Goal: Information Seeking & Learning: Learn about a topic

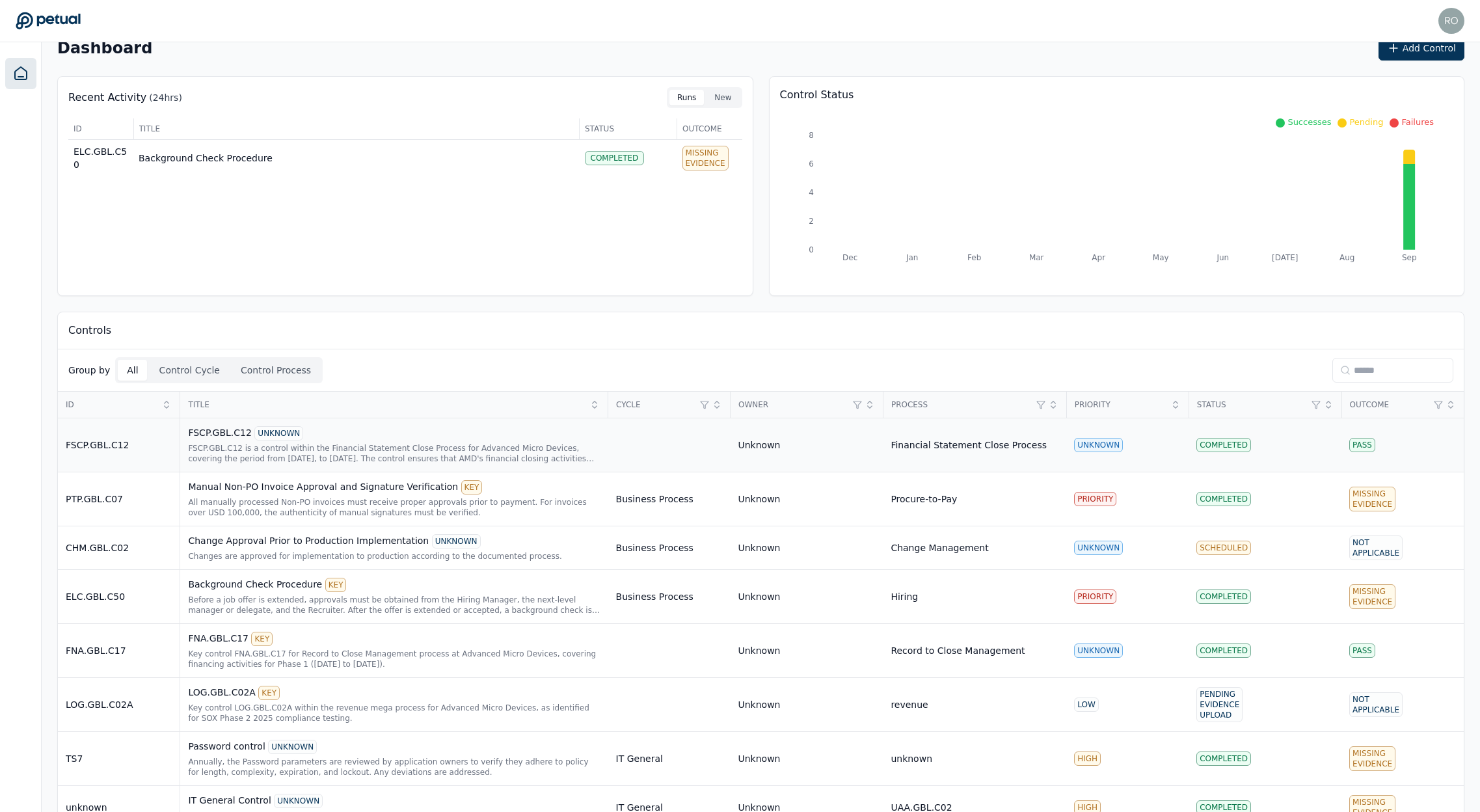
scroll to position [55, 0]
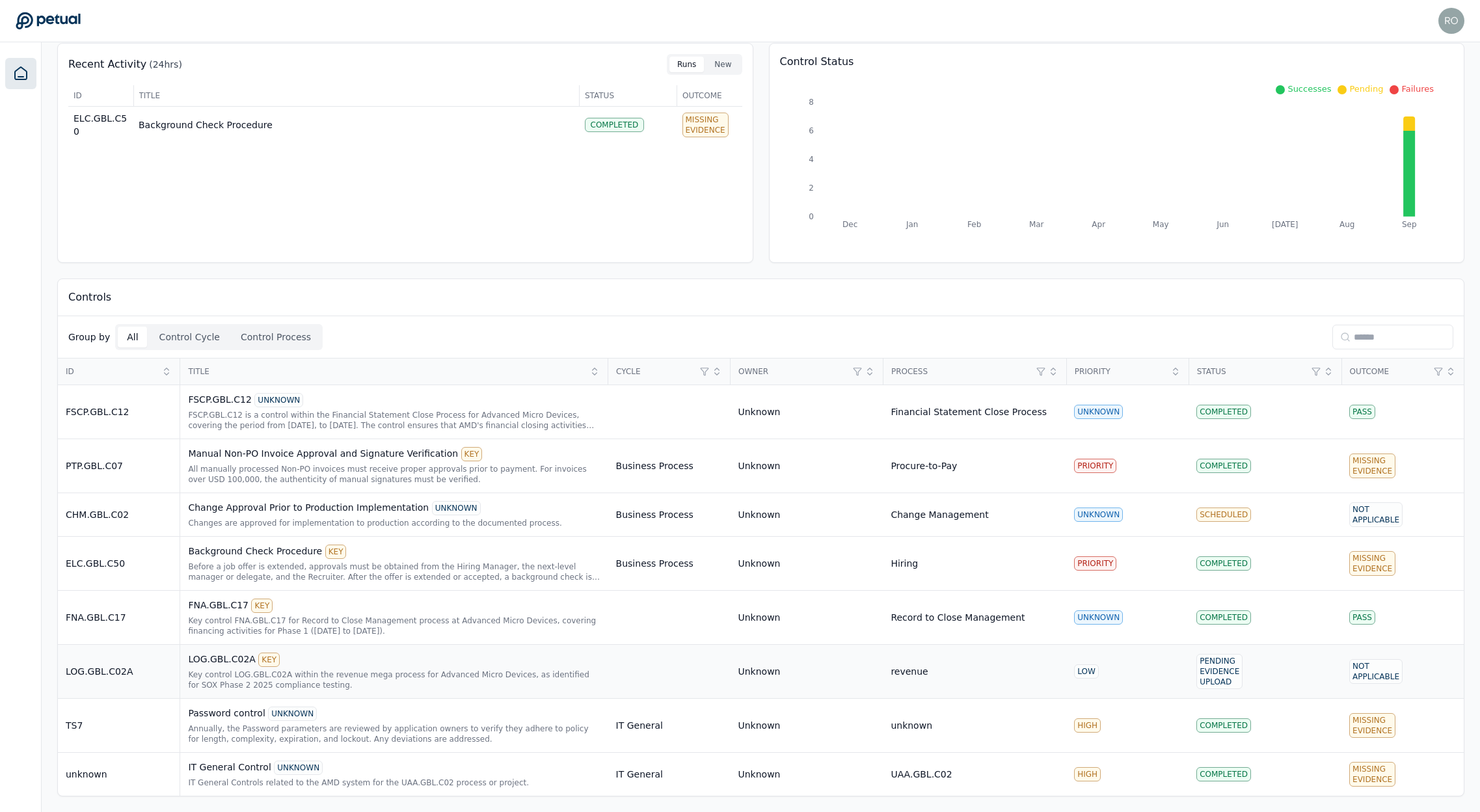
click at [232, 662] on div "LOG.GBL.C02A KEY" at bounding box center [393, 660] width 411 height 14
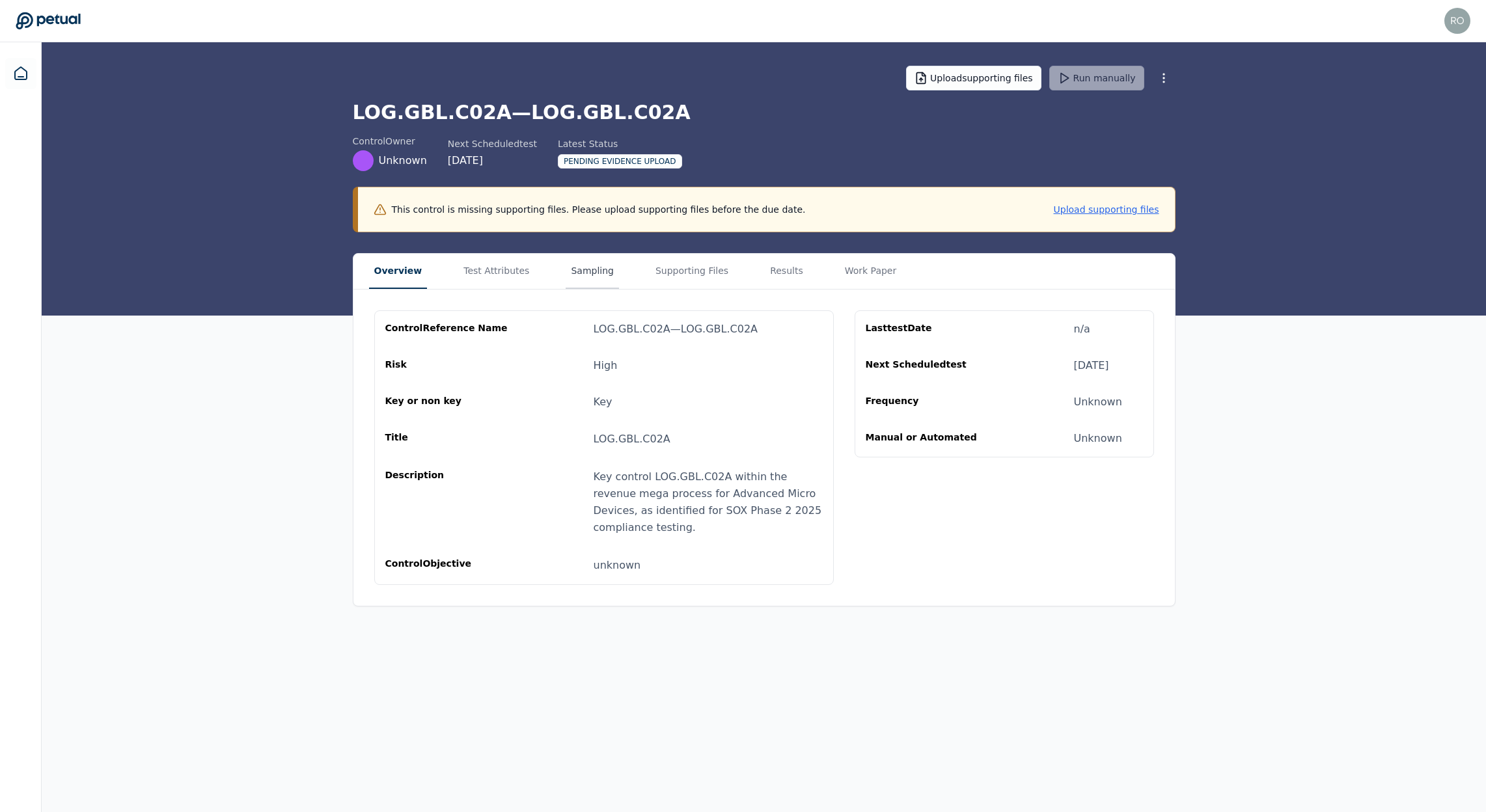
click at [585, 280] on button "Sampling" at bounding box center [592, 271] width 53 height 35
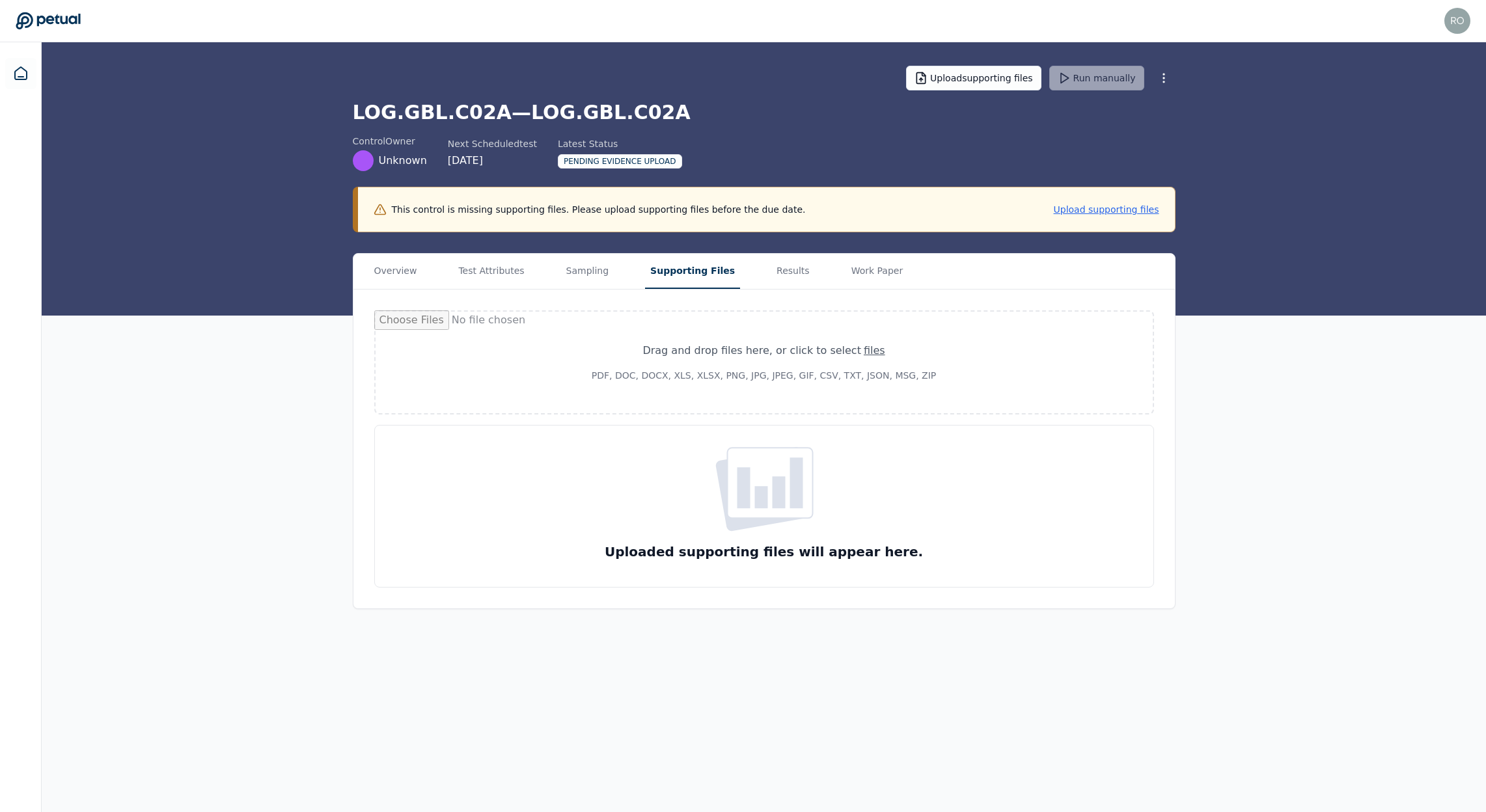
click at [684, 287] on button "Supporting Files" at bounding box center [692, 271] width 95 height 35
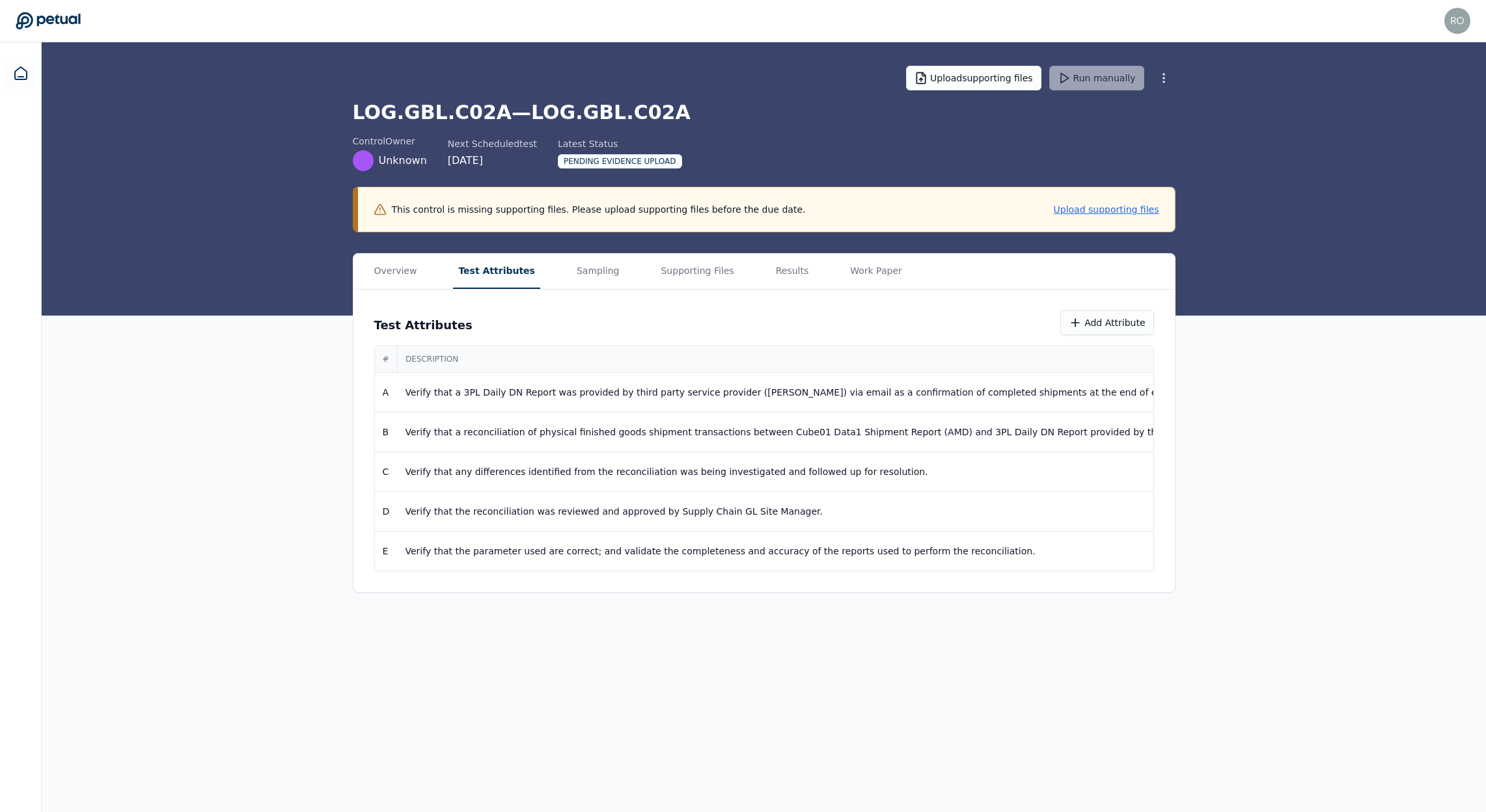
click at [495, 266] on button "Test Attributes" at bounding box center [496, 271] width 87 height 35
click at [656, 275] on button "Supporting Files" at bounding box center [697, 271] width 83 height 35
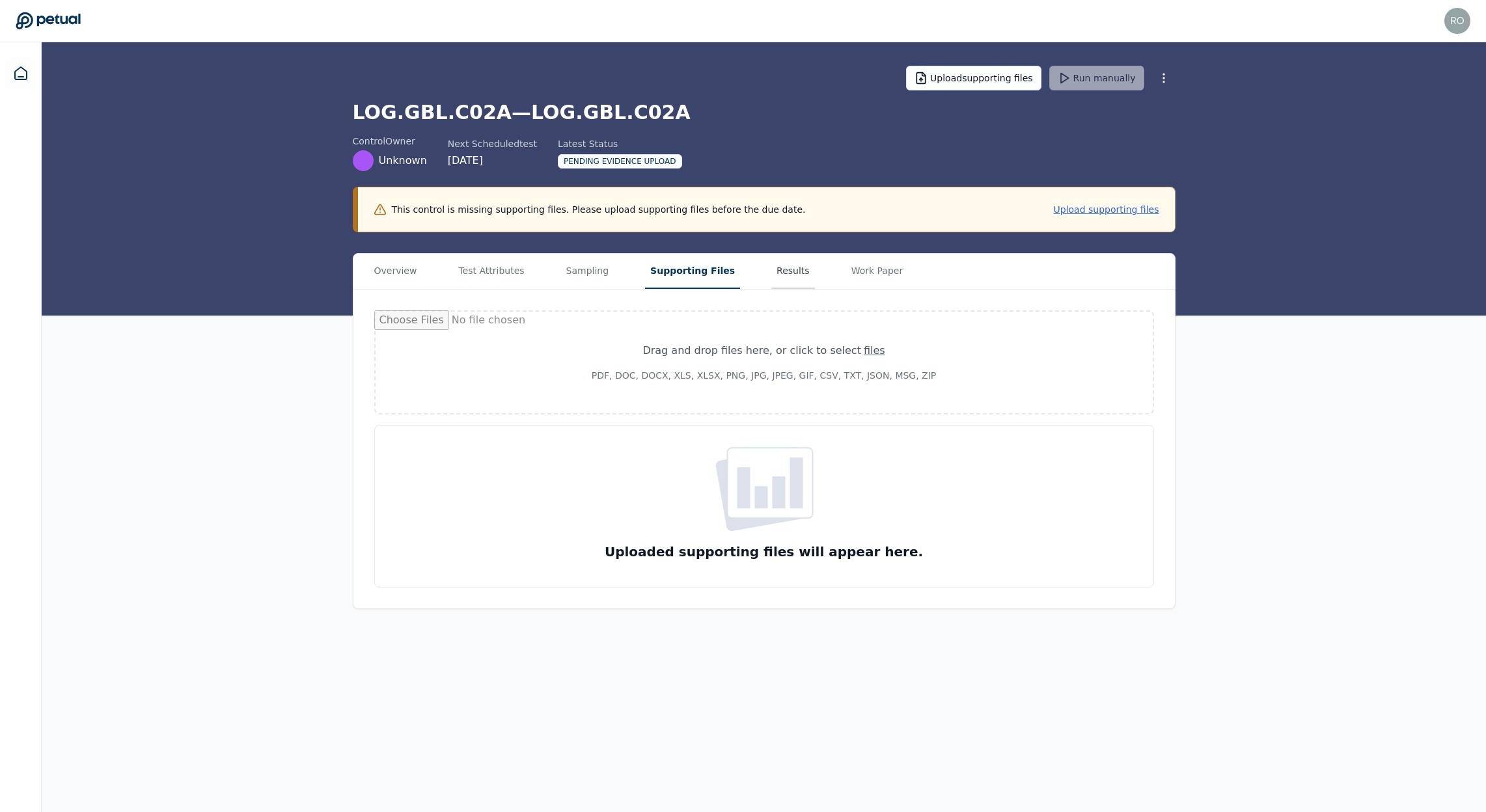
click at [775, 267] on button "Results" at bounding box center [793, 271] width 43 height 35
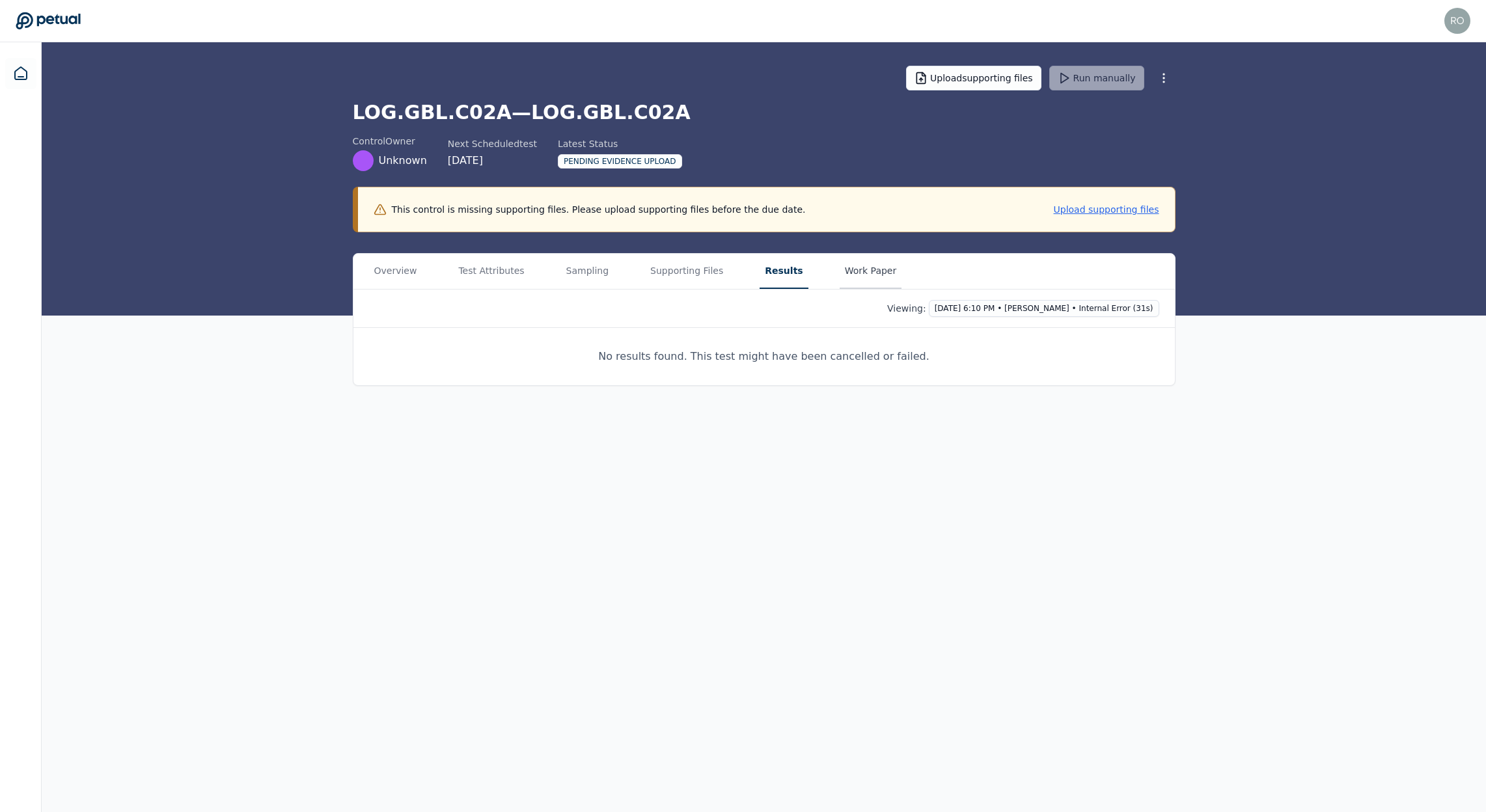
click at [850, 270] on button "Work Paper" at bounding box center [870, 271] width 62 height 35
click at [672, 268] on button "Supporting Files" at bounding box center [686, 271] width 83 height 35
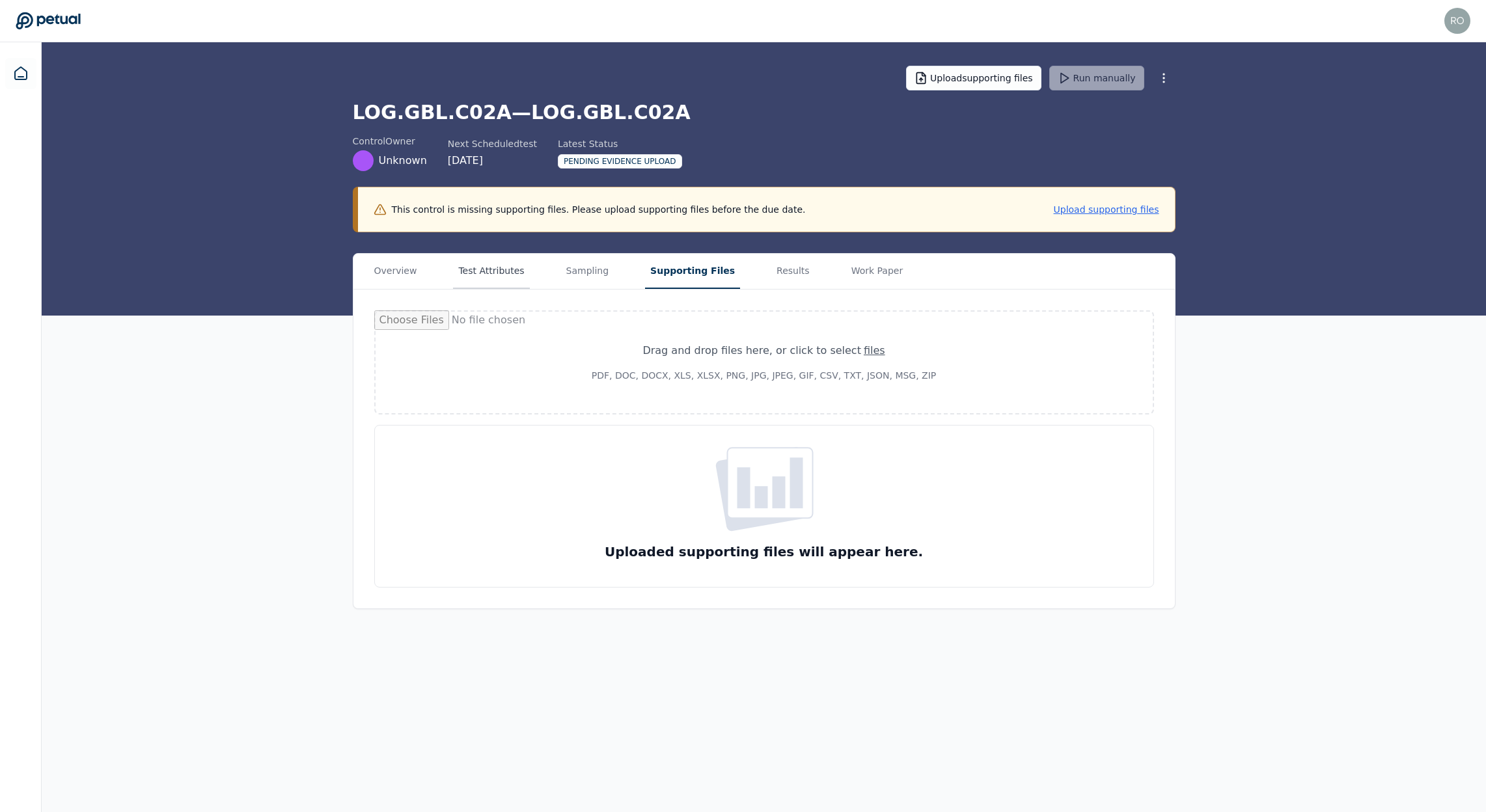
click at [505, 271] on button "Test Attributes" at bounding box center [491, 271] width 77 height 35
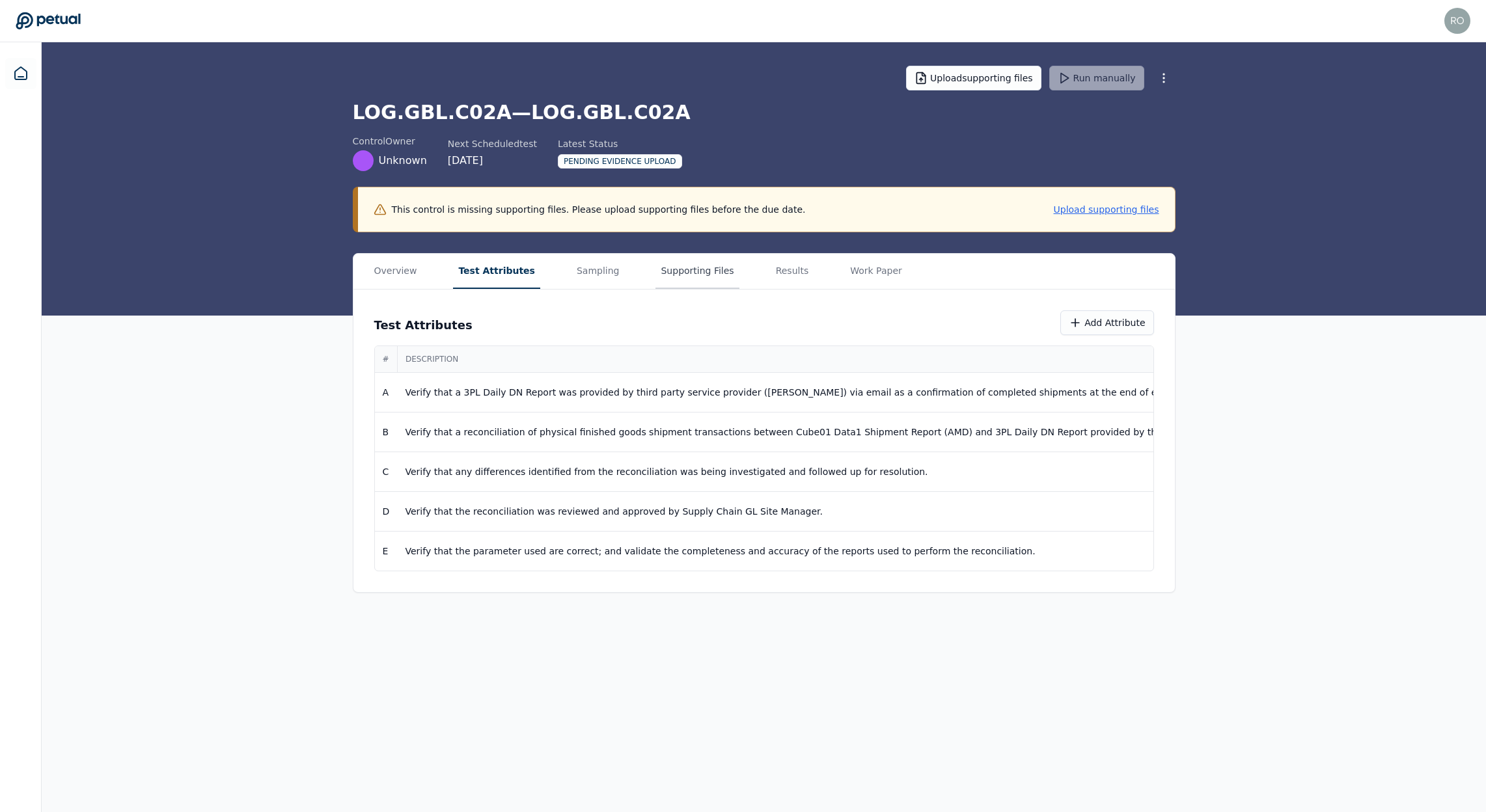
click at [656, 272] on button "Supporting Files" at bounding box center [697, 271] width 83 height 35
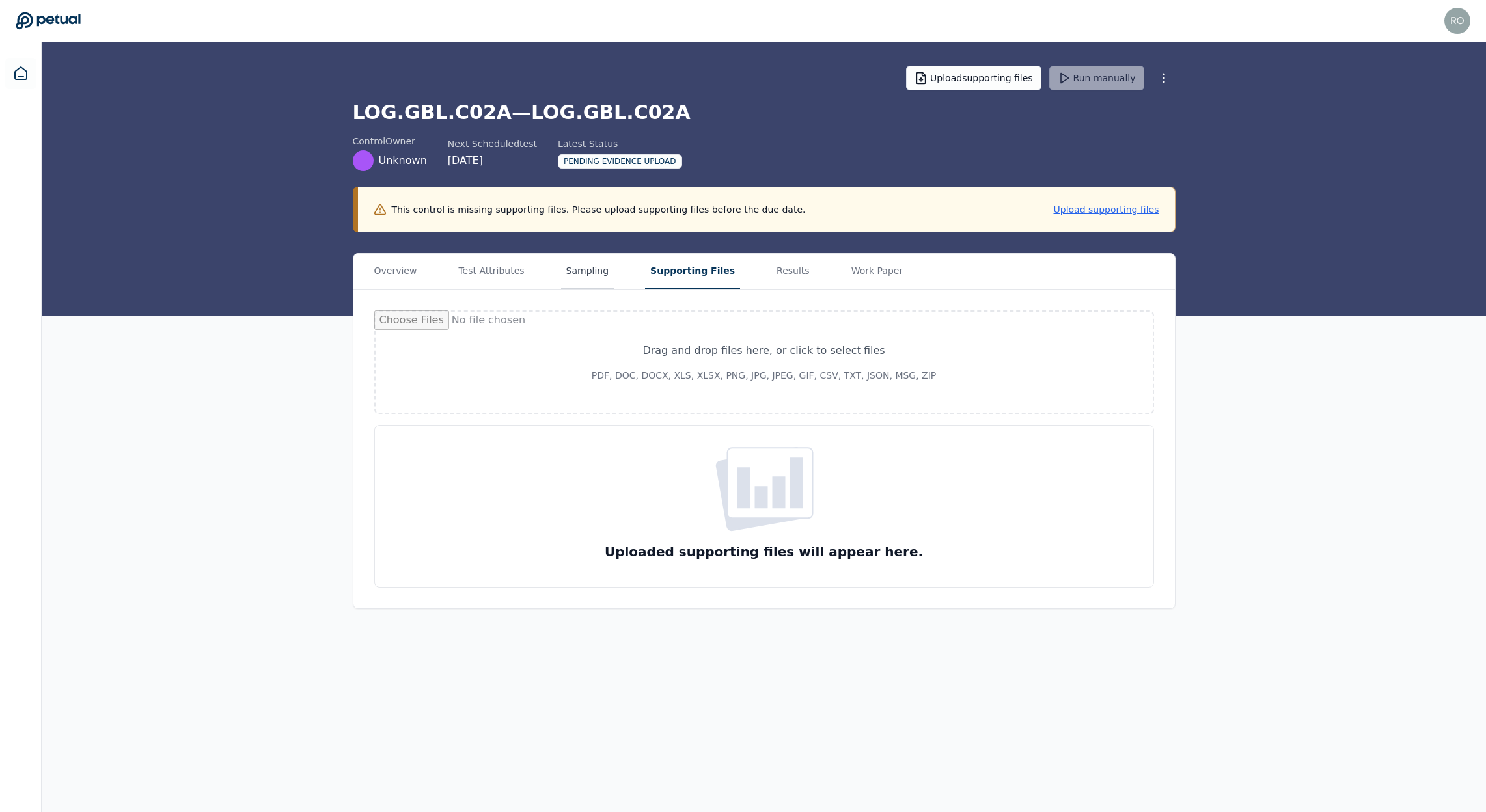
click at [574, 275] on button "Sampling" at bounding box center [587, 271] width 53 height 35
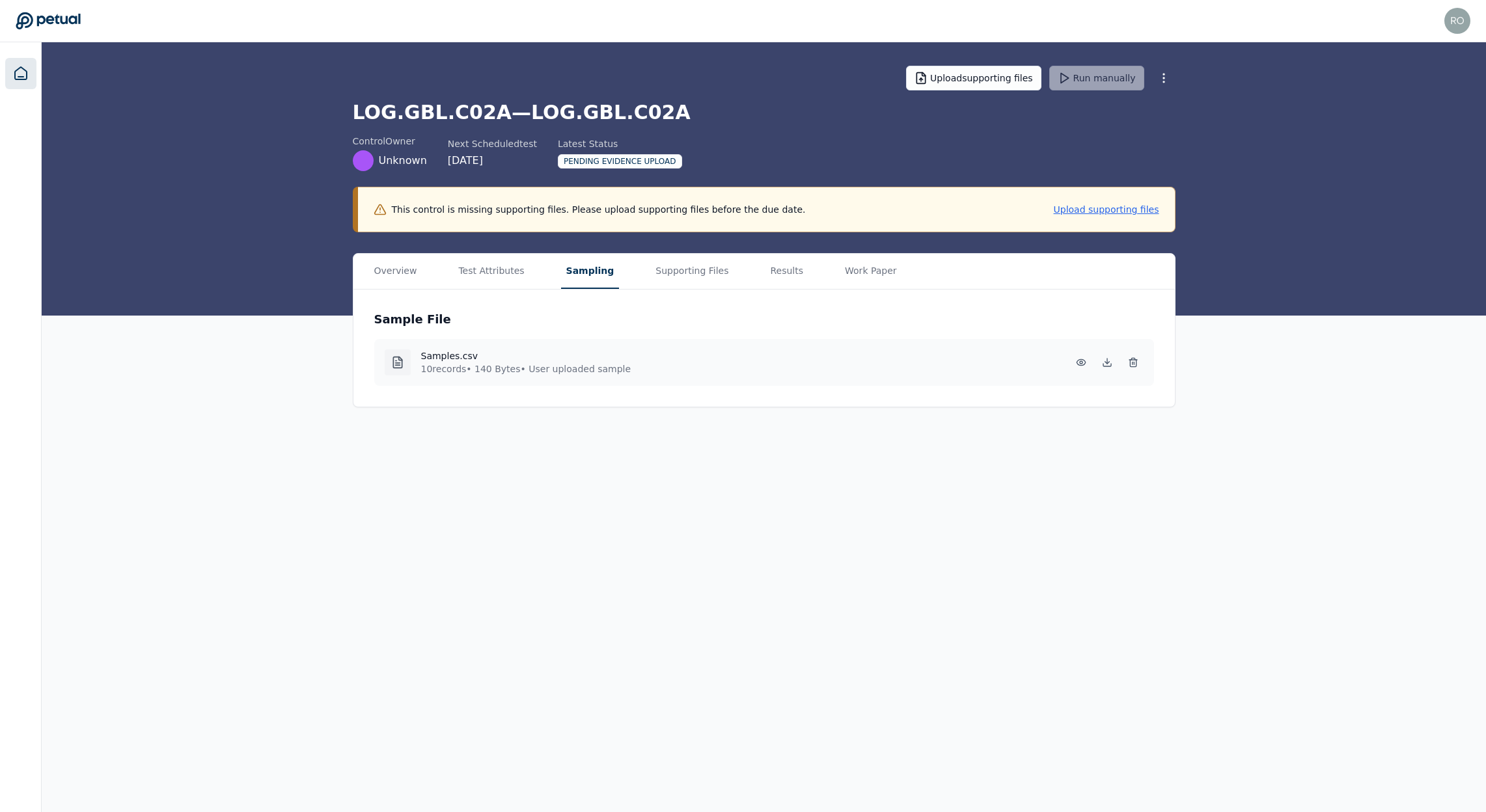
click at [30, 73] on link at bounding box center [21, 73] width 32 height 32
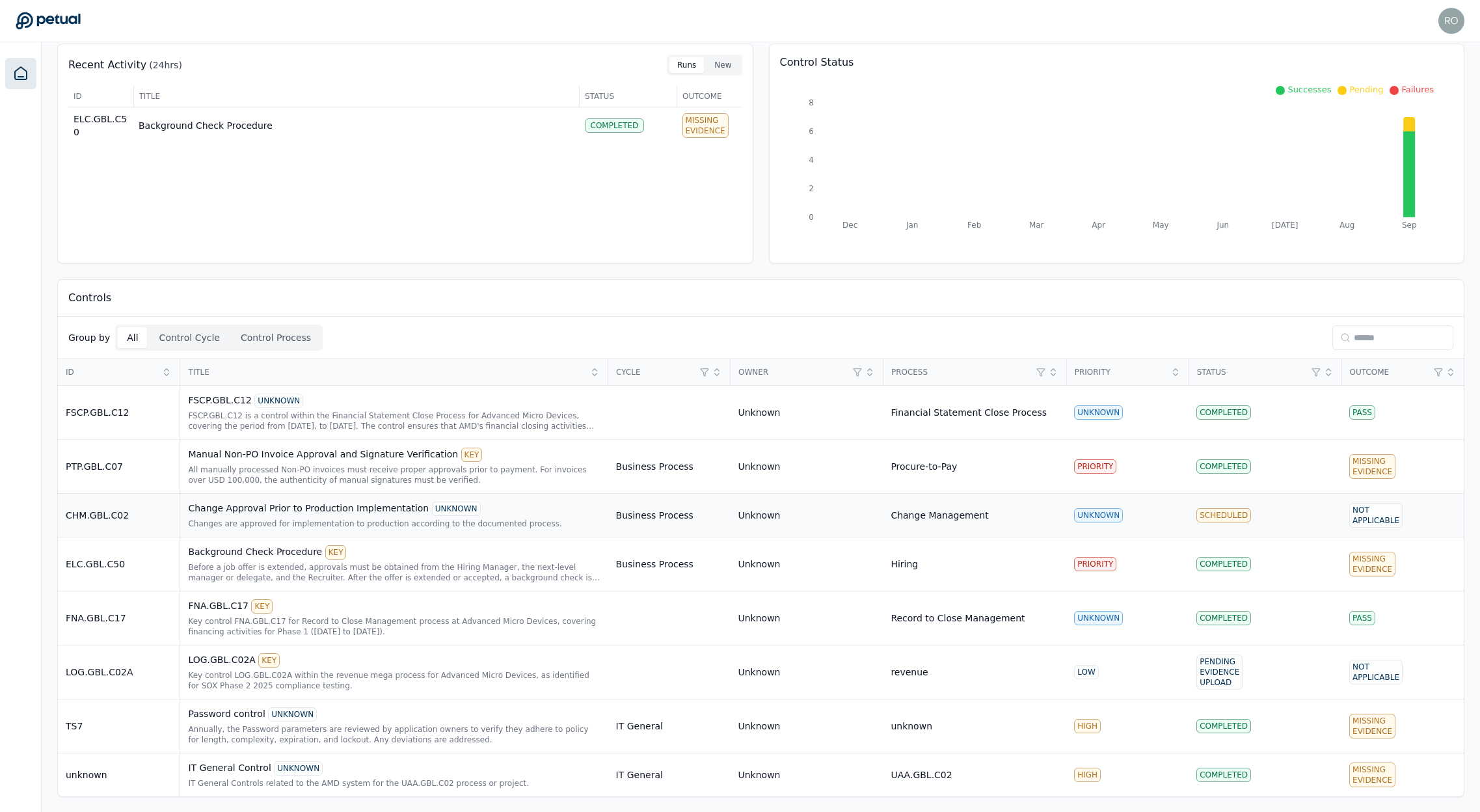
scroll to position [55, 0]
click at [240, 399] on div "FSCP.GBL.C12 UNKNOWN" at bounding box center [393, 400] width 411 height 14
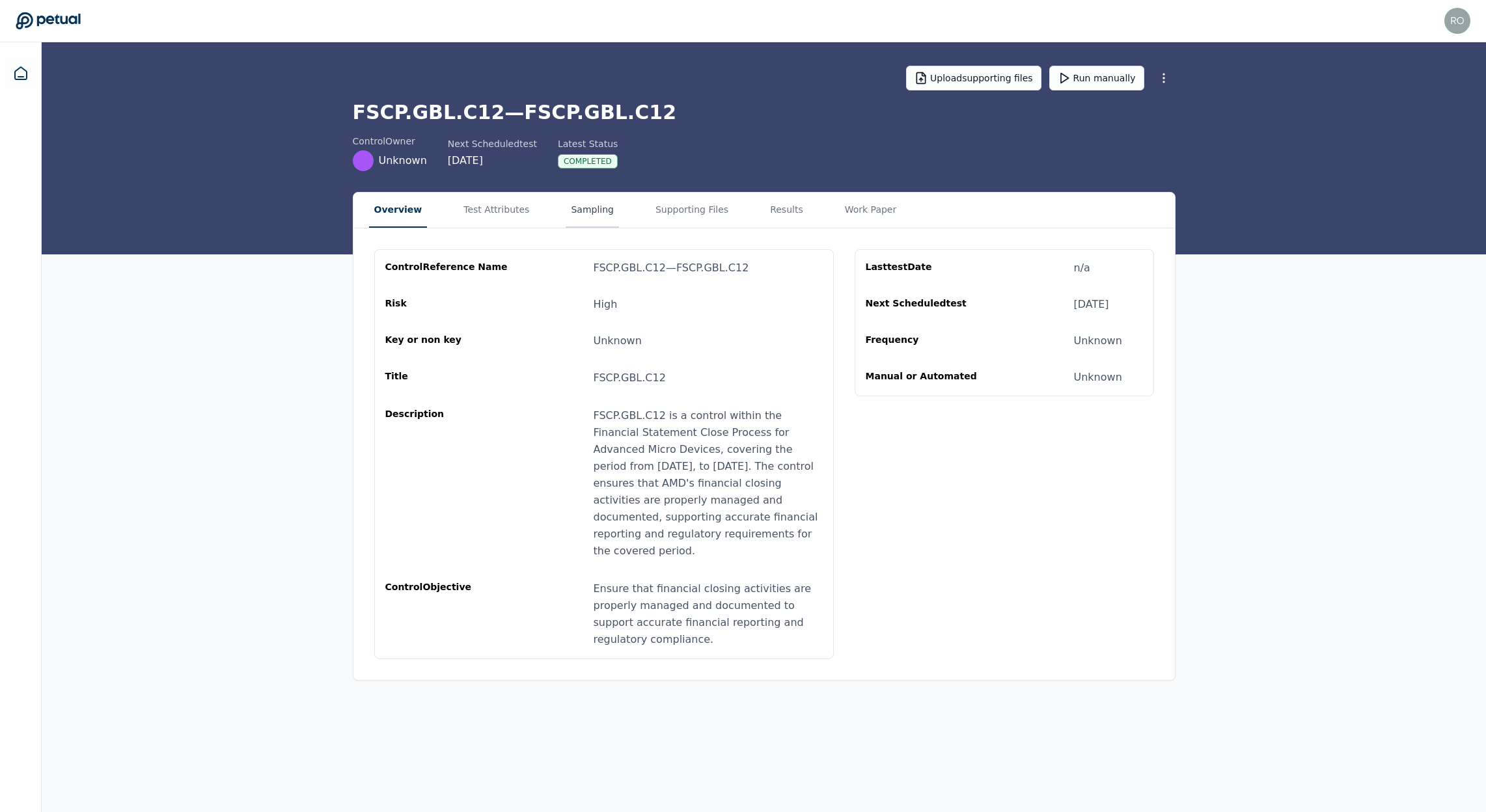
click at [566, 204] on button "Sampling" at bounding box center [592, 210] width 53 height 35
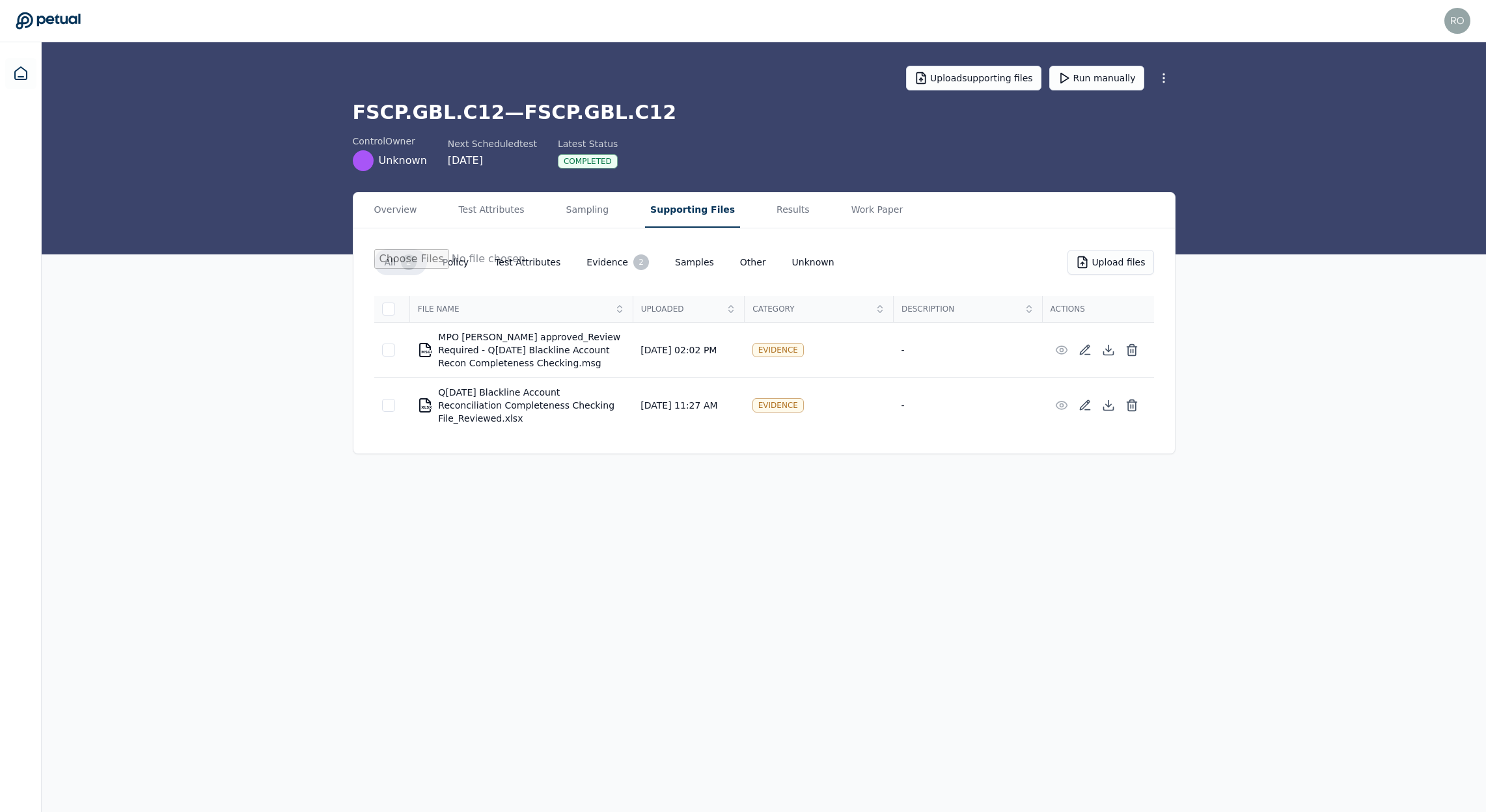
click at [690, 214] on button "Supporting Files" at bounding box center [692, 210] width 95 height 35
click at [389, 353] on div at bounding box center [388, 350] width 13 height 13
click at [1108, 352] on icon at bounding box center [1108, 350] width 13 height 13
click at [46, 18] on icon at bounding box center [48, 21] width 65 height 17
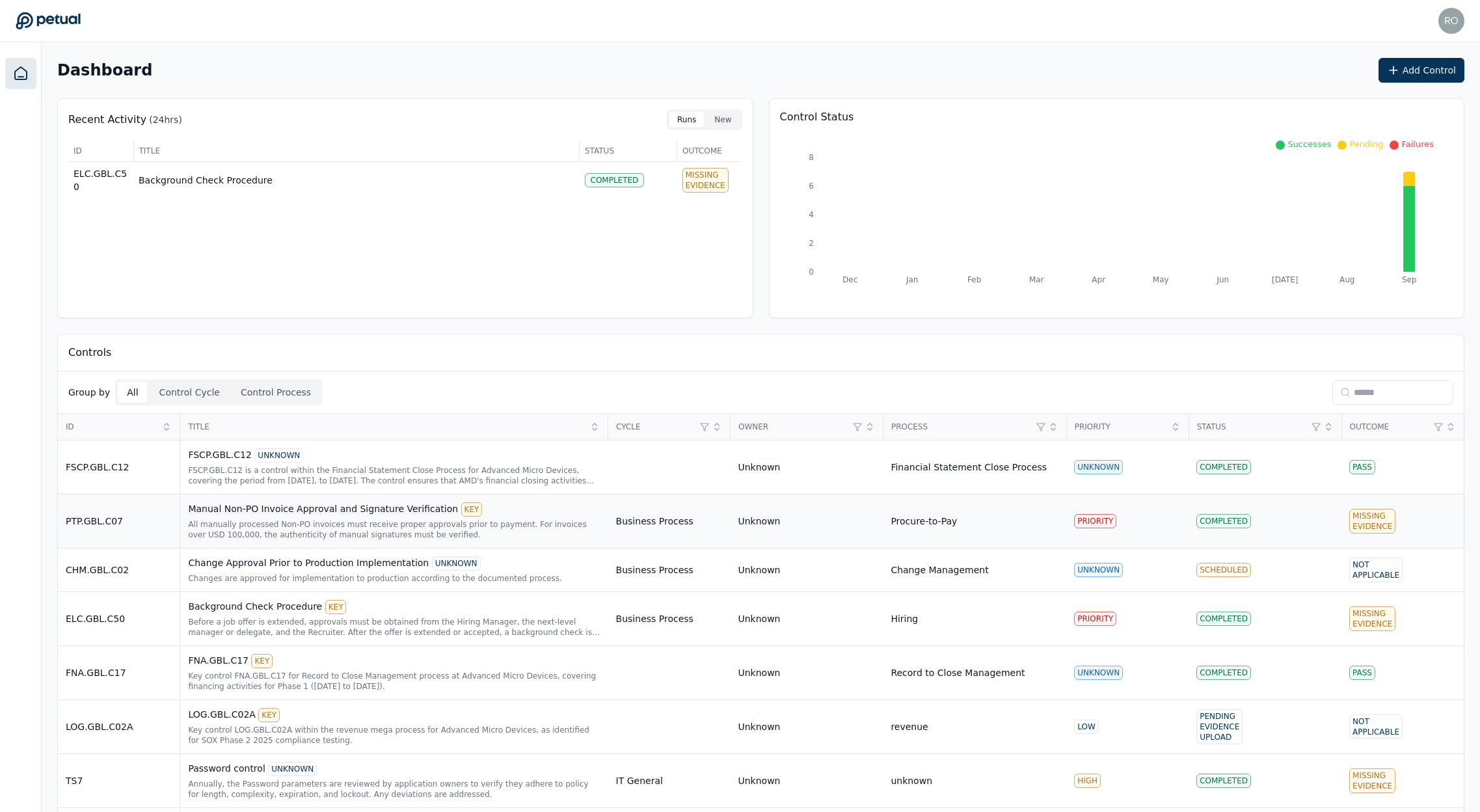
click at [238, 504] on div "Manual Non-PO Invoice Approval and Signature Verification KEY" at bounding box center [393, 510] width 411 height 14
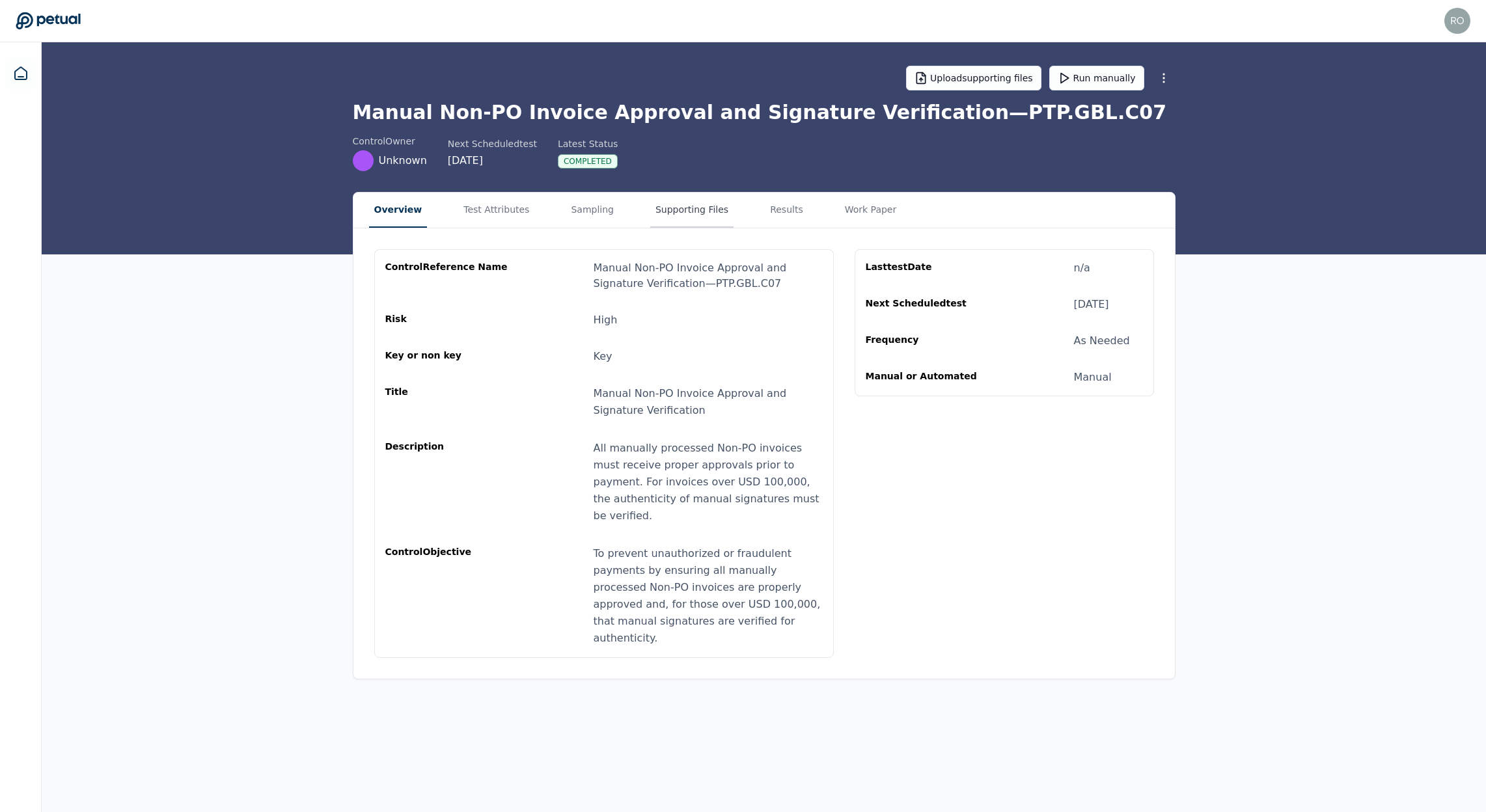
click at [707, 198] on button "Supporting Files" at bounding box center [692, 210] width 83 height 35
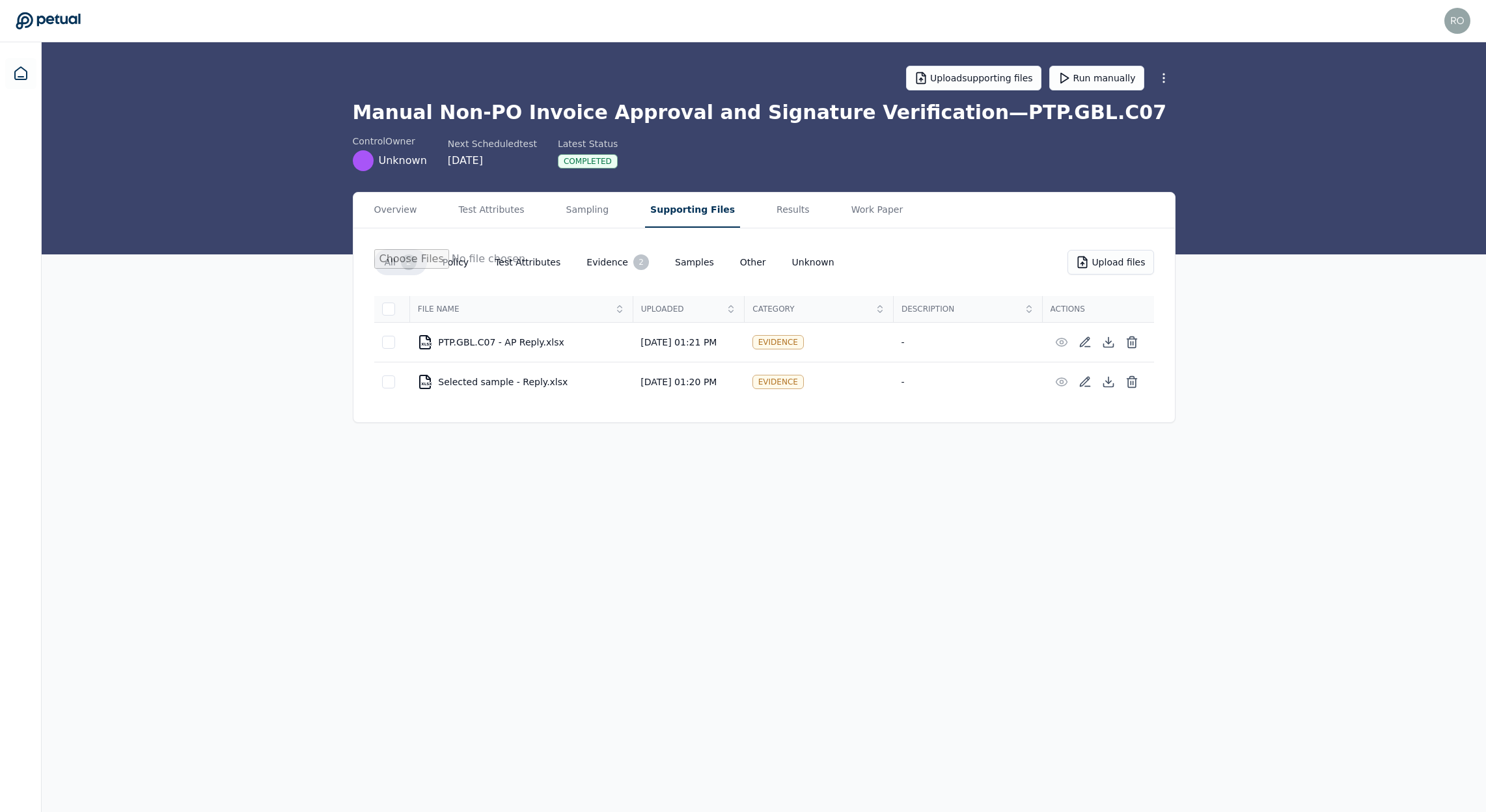
click at [29, 16] on icon at bounding box center [48, 21] width 65 height 18
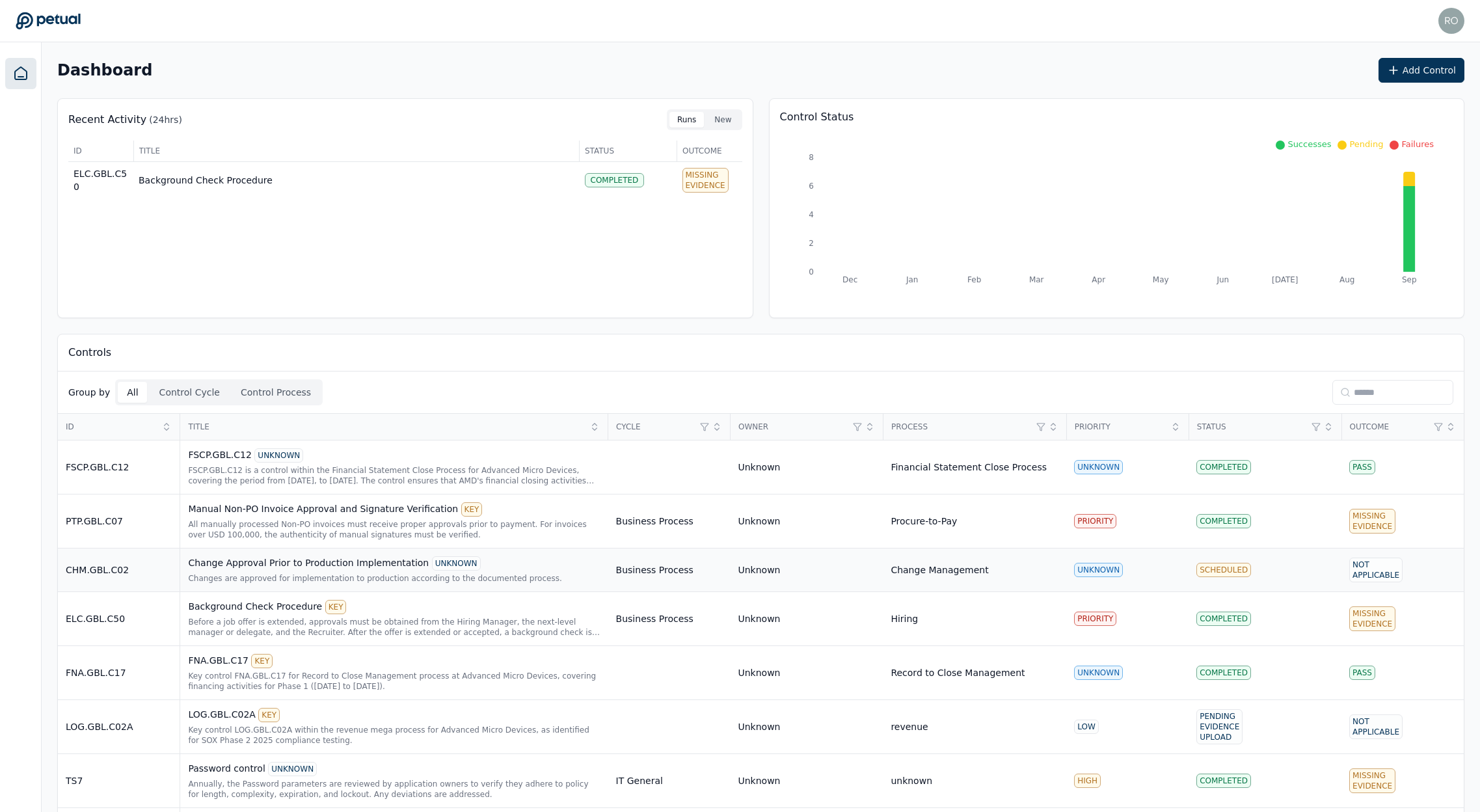
click at [287, 555] on td "Change Approval Prior to Production Implementation UNKNOWN Changes are approved…" at bounding box center [393, 570] width 428 height 43
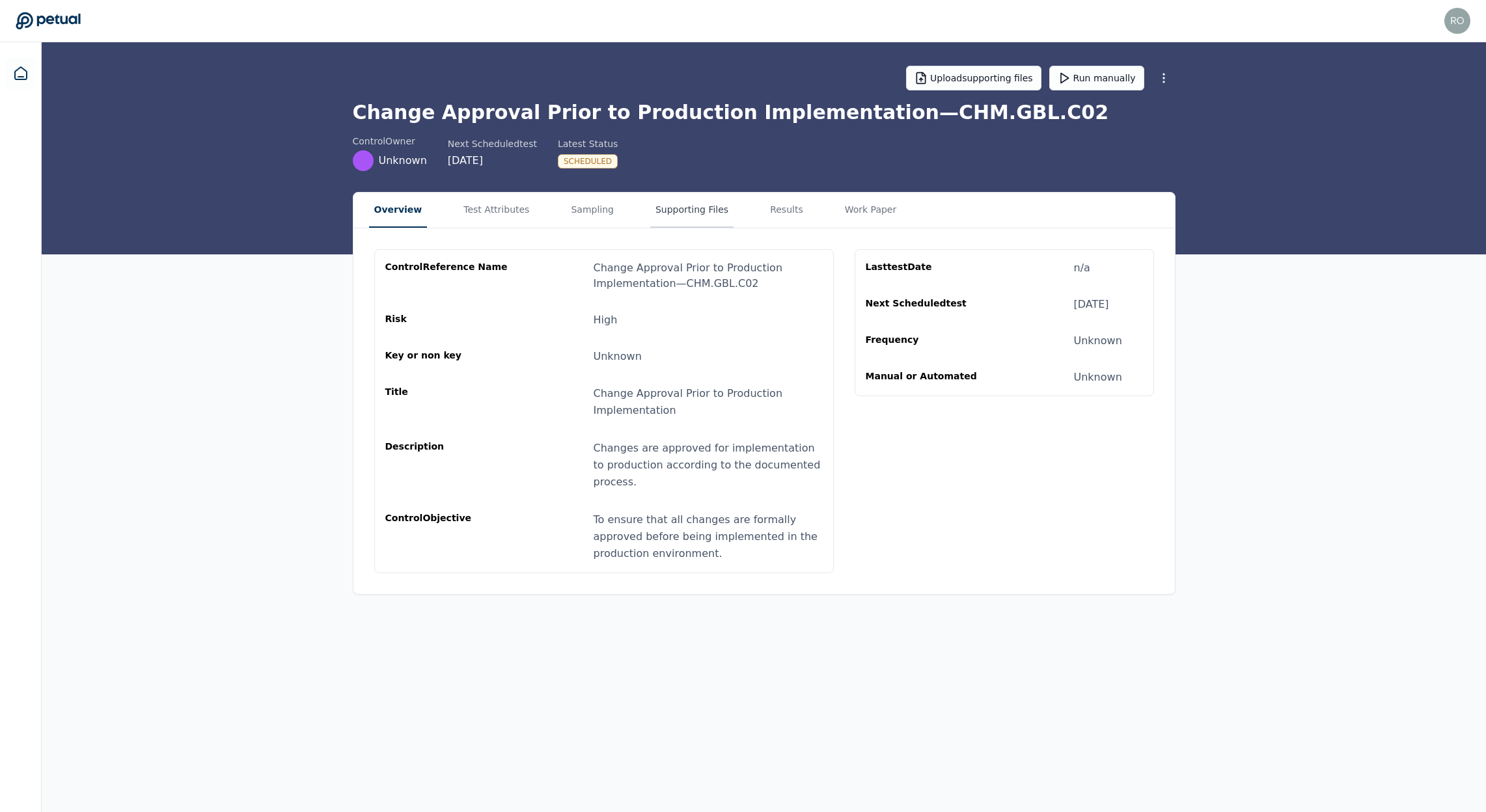
click at [674, 213] on button "Supporting Files" at bounding box center [692, 210] width 83 height 35
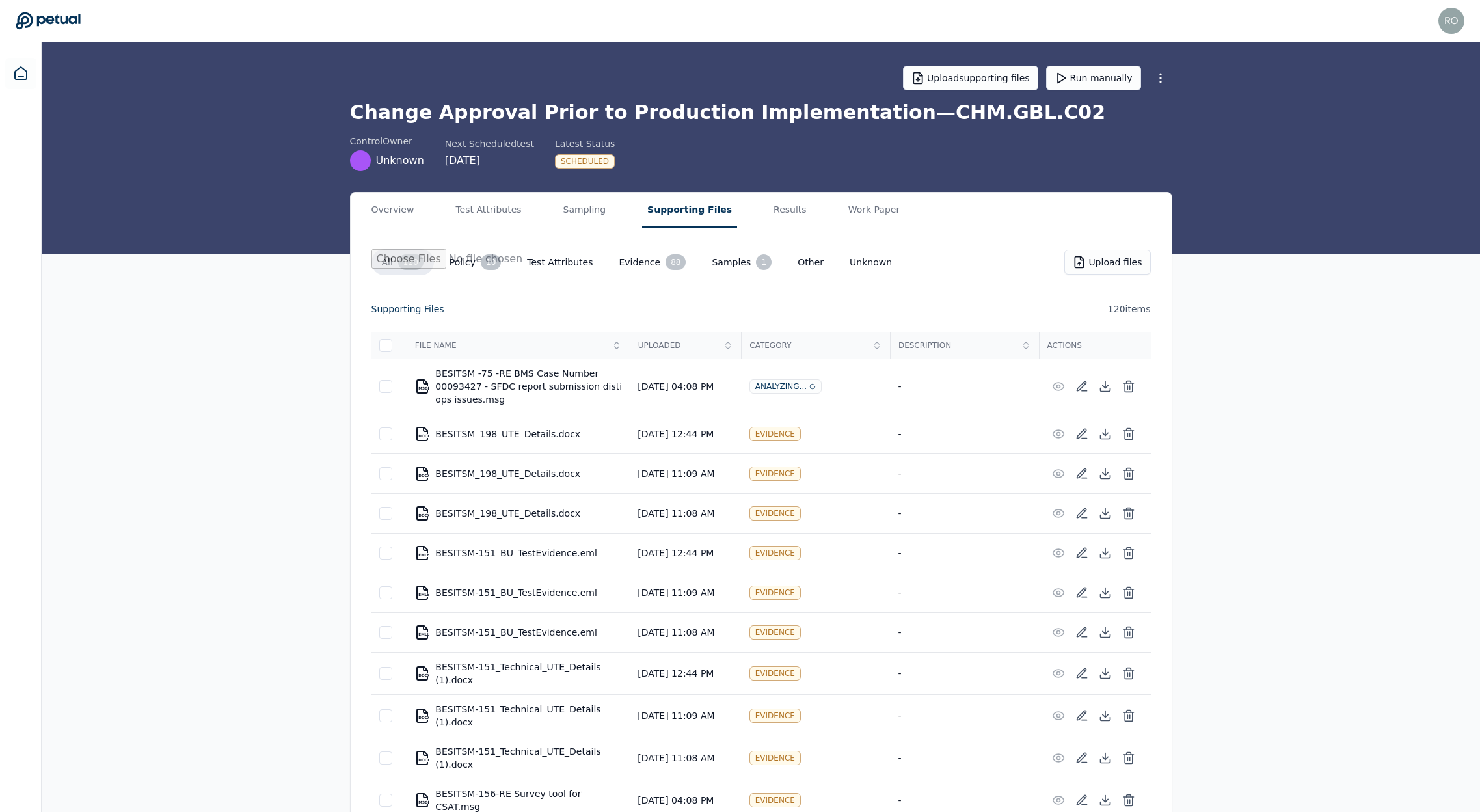
click at [58, 18] on icon at bounding box center [48, 21] width 65 height 17
